Goal: Check status

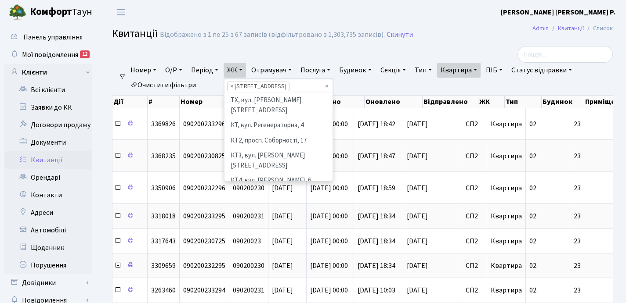
select select "308"
select select "25"
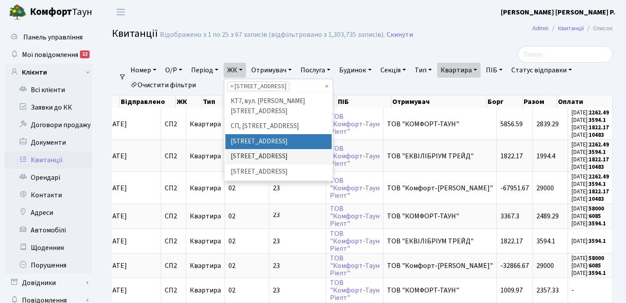
click at [480, 69] on link "Квартира" at bounding box center [458, 70] width 43 height 15
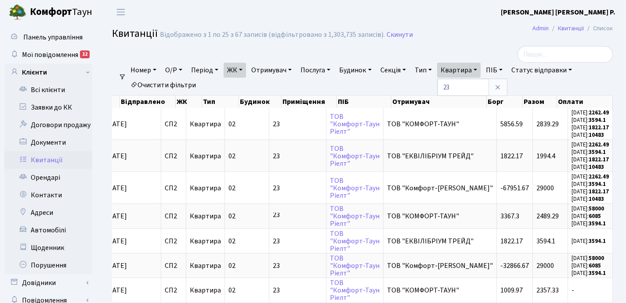
click at [480, 69] on link "Квартира" at bounding box center [458, 70] width 43 height 15
click at [480, 68] on link "Квартира" at bounding box center [458, 70] width 43 height 15
click at [476, 87] on input "23" at bounding box center [462, 87] width 51 height 17
type input "2"
type input "117"
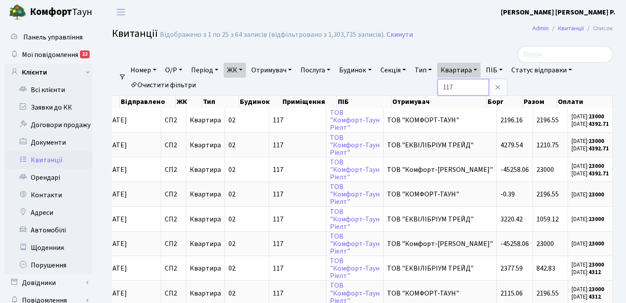
scroll to position [0, 288]
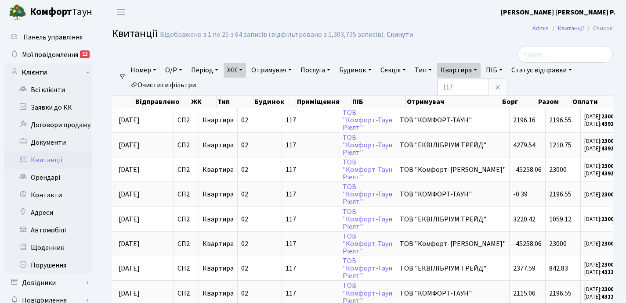
click at [245, 70] on link "ЖК" at bounding box center [235, 70] width 22 height 15
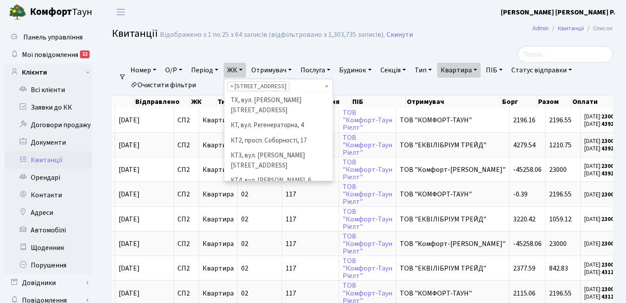
scroll to position [121, 0]
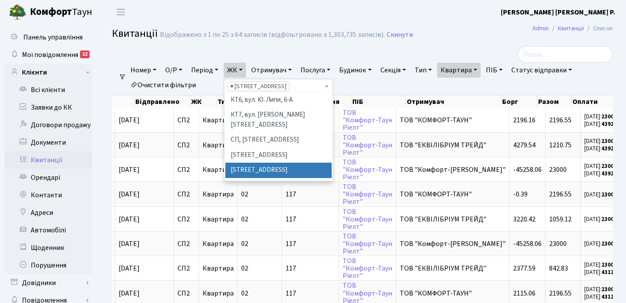
click at [233, 88] on span "×" at bounding box center [231, 86] width 3 height 9
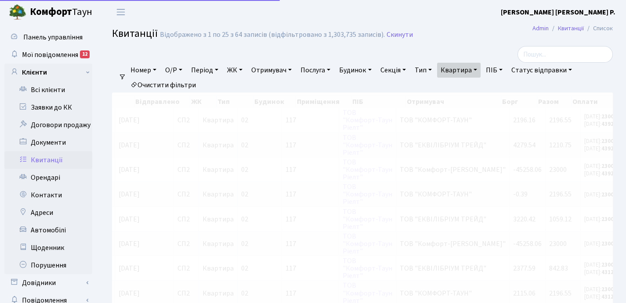
click at [243, 71] on link "ЖК" at bounding box center [235, 70] width 22 height 15
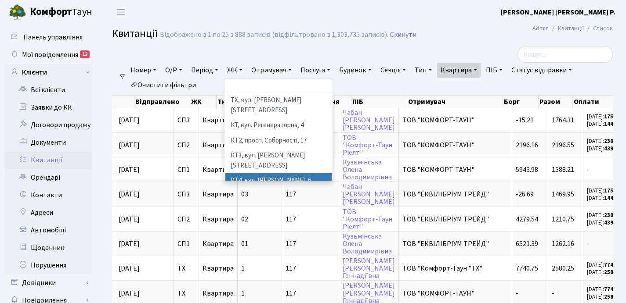
click at [273, 173] on li "КТ4, вул. [PERSON_NAME], 6" at bounding box center [278, 180] width 106 height 15
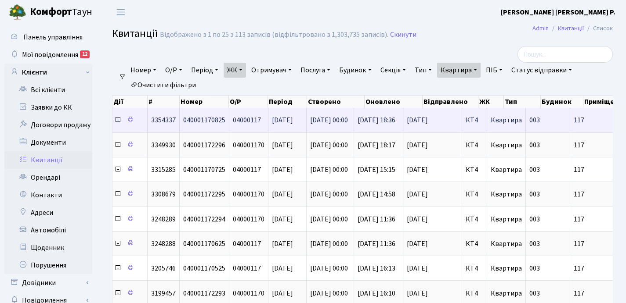
click at [117, 123] on icon at bounding box center [117, 119] width 7 height 7
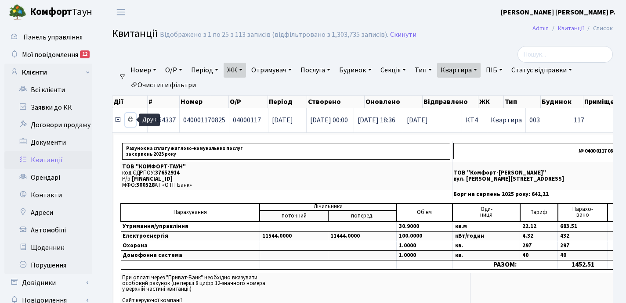
click at [131, 121] on icon at bounding box center [130, 119] width 6 height 6
